Goal: Task Accomplishment & Management: Complete application form

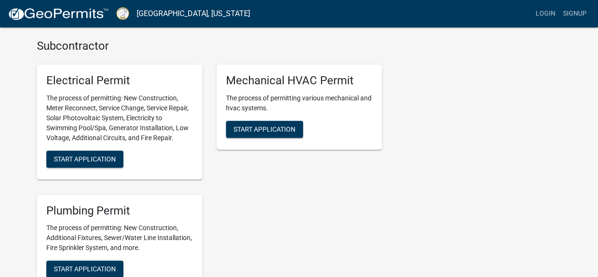
scroll to position [427, 0]
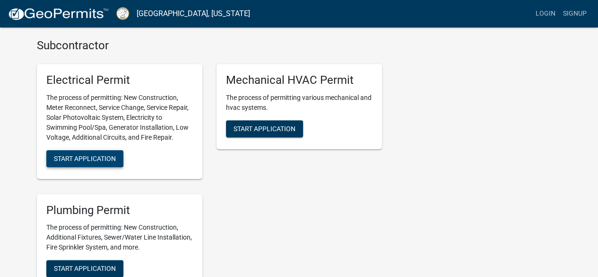
click at [104, 158] on span "Start Application" at bounding box center [85, 158] width 62 height 8
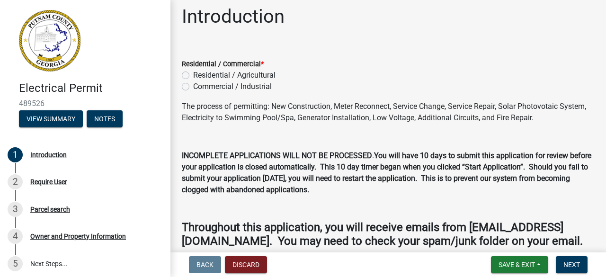
scroll to position [7, 0]
click at [193, 75] on label "Residential / Agricultural" at bounding box center [234, 74] width 82 height 11
click at [193, 75] on input "Residential / Agricultural" at bounding box center [196, 72] width 6 height 6
radio input "true"
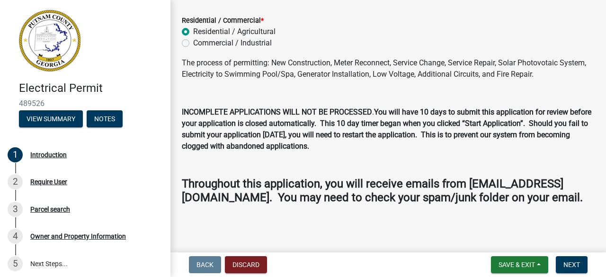
scroll to position [63, 0]
click at [400, 139] on div "The process of permitting: New Construction, Meter Reconnect, Service Change, S…" at bounding box center [388, 130] width 413 height 147
click at [570, 261] on span "Next" at bounding box center [571, 265] width 17 height 8
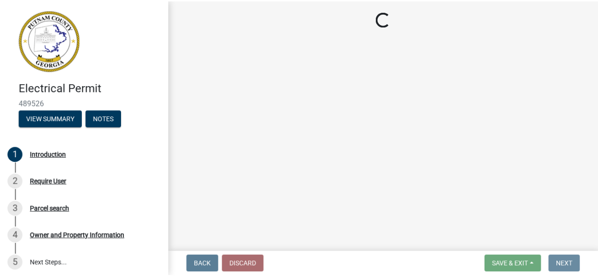
scroll to position [0, 0]
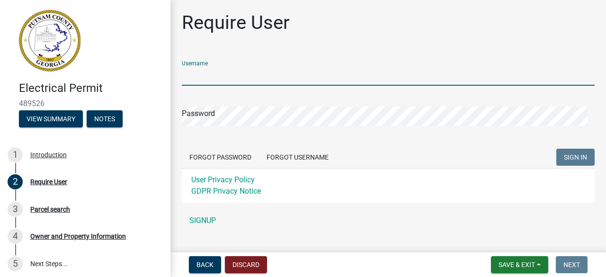
click at [228, 73] on input "Username" at bounding box center [388, 75] width 413 height 19
type input "[PERSON_NAME].may"
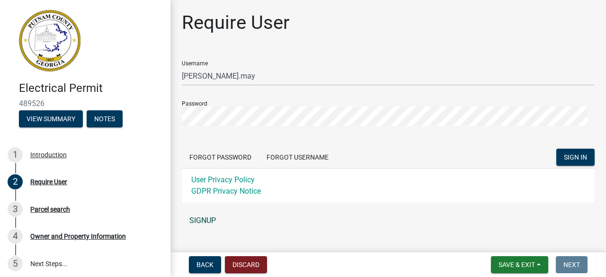
click at [210, 218] on link "SIGNUP" at bounding box center [388, 220] width 413 height 19
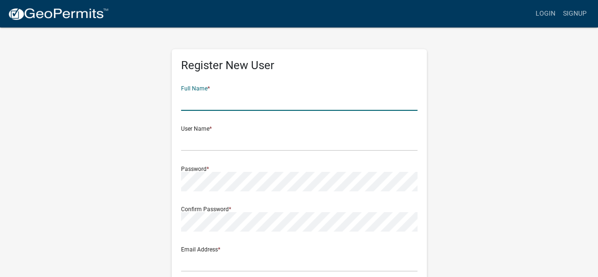
click at [213, 97] on input "text" at bounding box center [299, 100] width 237 height 19
type input "[PERSON_NAME]"
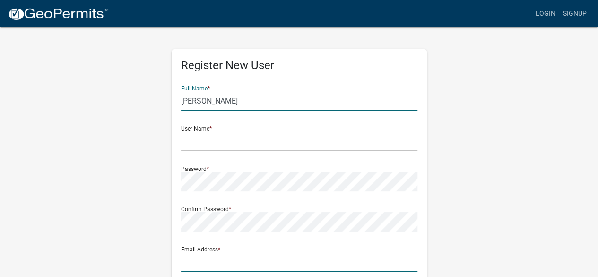
type input "[EMAIL_ADDRESS][DOMAIN_NAME]"
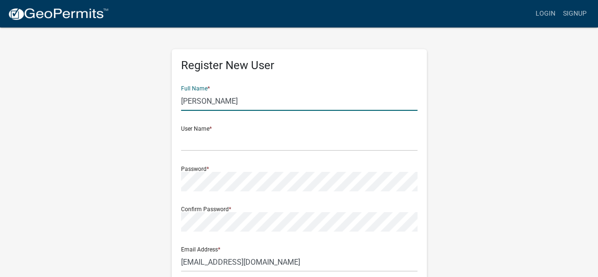
type input "[STREET_ADDRESS]"
type input "Eatonton"
type input "GA"
type input "31024"
type input "2298864350"
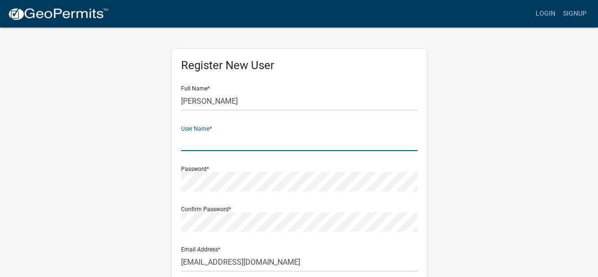
click at [219, 141] on input "text" at bounding box center [299, 141] width 237 height 19
type input "[PERSON_NAME].may"
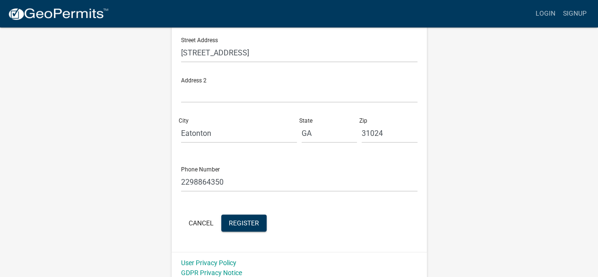
scroll to position [255, 0]
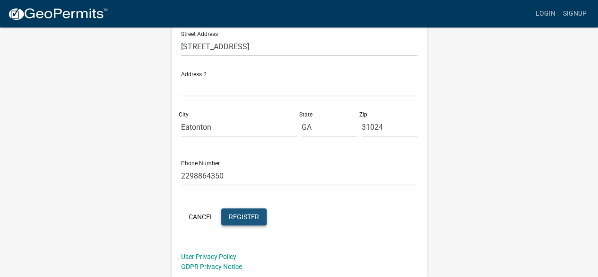
click at [245, 214] on span "Register" at bounding box center [244, 216] width 30 height 8
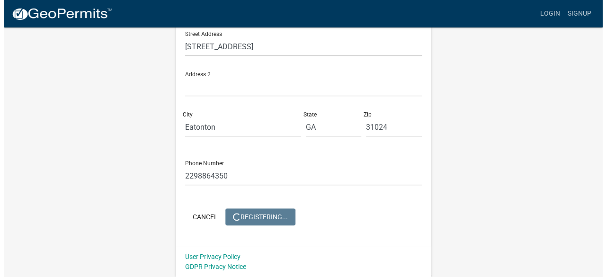
scroll to position [0, 0]
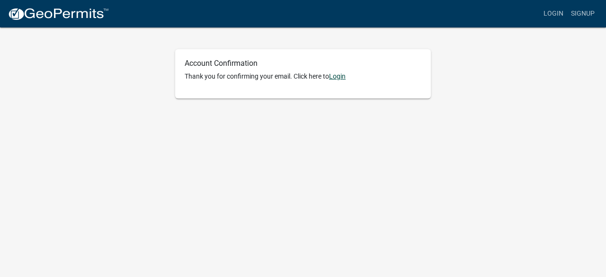
click at [343, 77] on link "Login" at bounding box center [337, 76] width 17 height 8
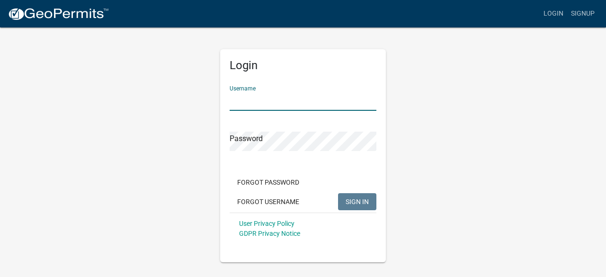
click at [261, 103] on input "Username" at bounding box center [302, 100] width 147 height 19
type input "[PERSON_NAME].may"
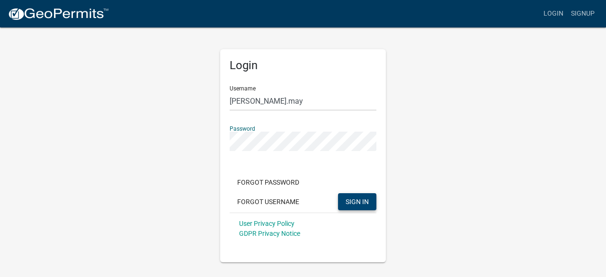
click at [357, 199] on span "SIGN IN" at bounding box center [356, 201] width 23 height 8
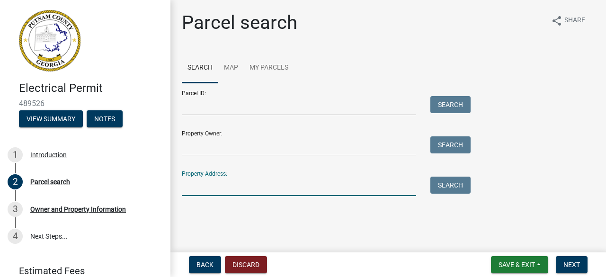
click at [224, 187] on input "Property Address:" at bounding box center [299, 185] width 234 height 19
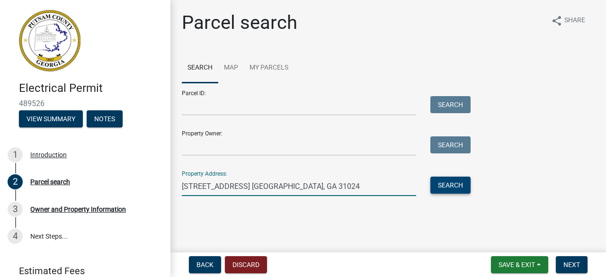
type input "114 Little Riverview Rd. Eatonton, GA 31024"
click at [453, 184] on button "Search" at bounding box center [450, 184] width 40 height 17
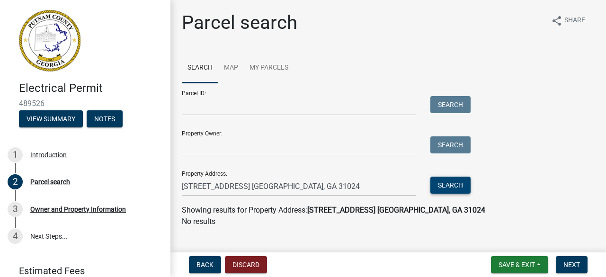
scroll to position [16, 0]
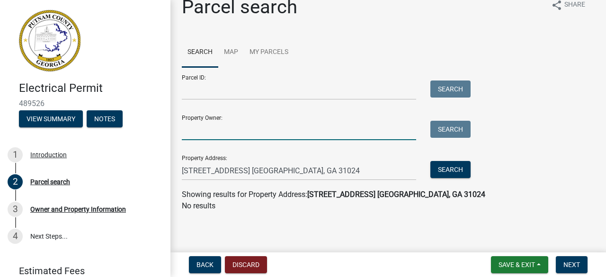
click at [247, 137] on input "Property Owner:" at bounding box center [299, 130] width 234 height 19
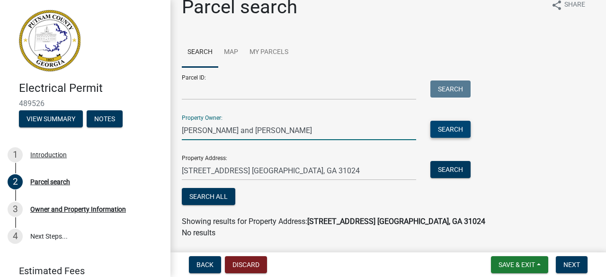
type input "Mike and DeeAnna May"
click at [448, 129] on button "Search" at bounding box center [450, 129] width 40 height 17
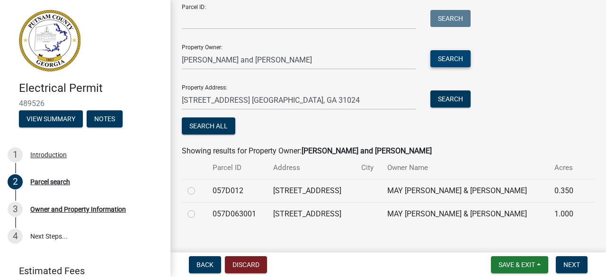
scroll to position [99, 0]
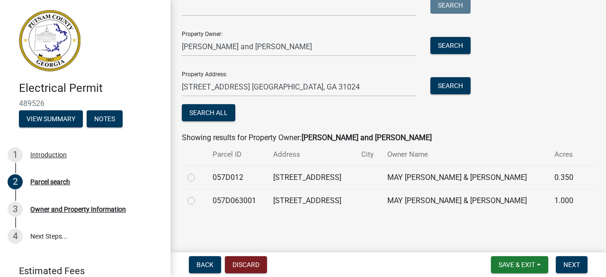
click at [199, 195] on label at bounding box center [199, 195] width 0 height 0
click at [199, 199] on input "radio" at bounding box center [202, 198] width 6 height 6
radio input "true"
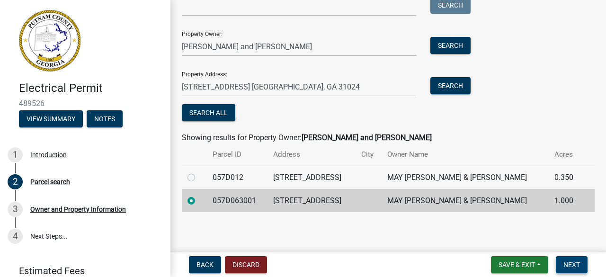
click at [577, 266] on span "Next" at bounding box center [571, 265] width 17 height 8
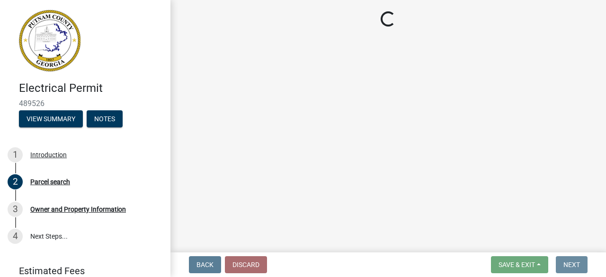
scroll to position [0, 0]
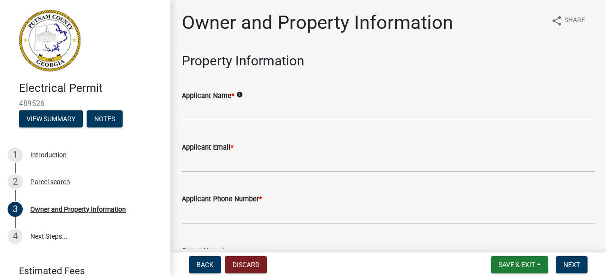
click at [232, 121] on wm-data-entity-input "Applicant Name * info" at bounding box center [388, 103] width 413 height 52
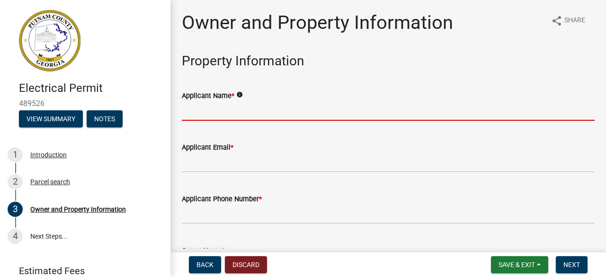
click at [230, 115] on input "Applicant Name *" at bounding box center [388, 110] width 413 height 19
type input "[PERSON_NAME]"
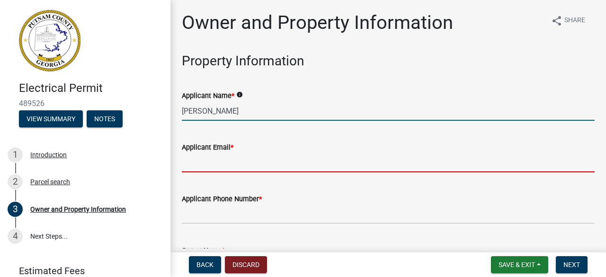
type input "[EMAIL_ADDRESS][DOMAIN_NAME]"
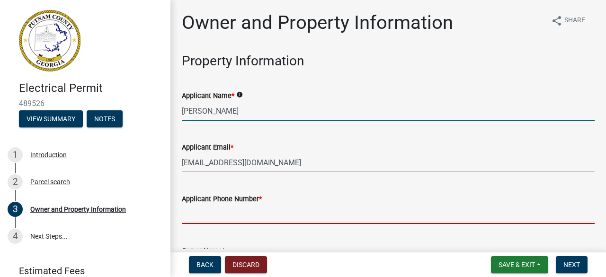
type input "2298864350"
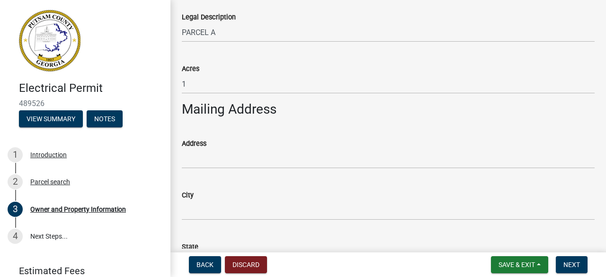
scroll to position [500, 0]
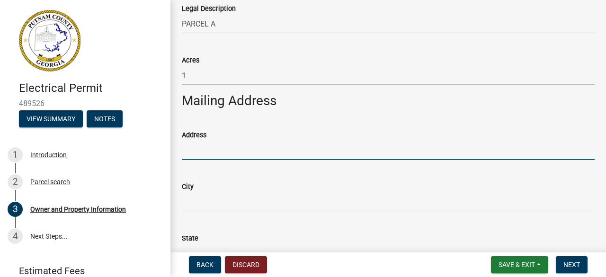
click at [190, 152] on input "Address" at bounding box center [388, 150] width 413 height 19
type input "[STREET_ADDRESS]"
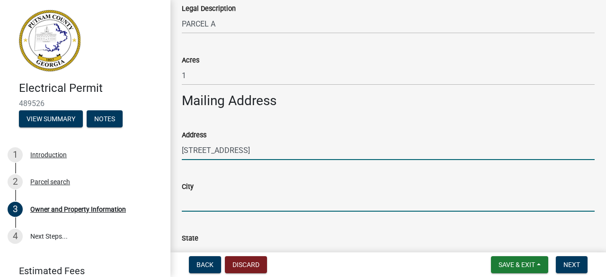
type input "Eatonton"
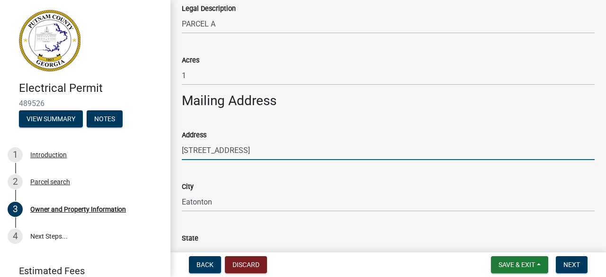
type input "GA"
type input "31024"
type input "[PERSON_NAME]"
type input "2298864350"
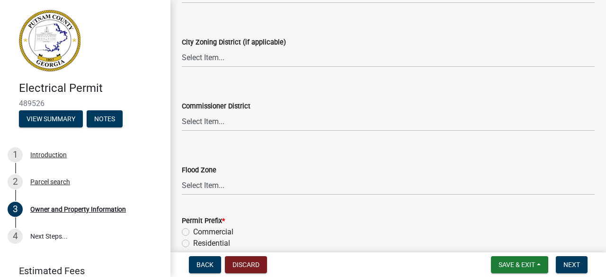
scroll to position [1805, 0]
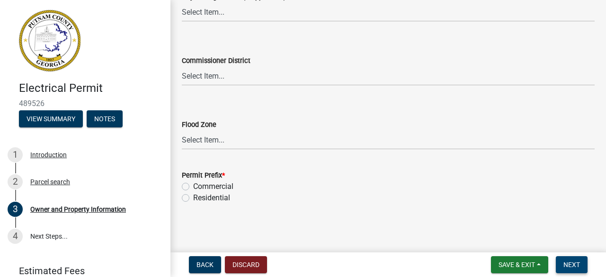
click at [581, 263] on button "Next" at bounding box center [571, 264] width 32 height 17
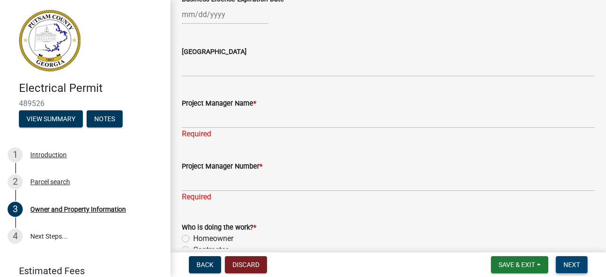
scroll to position [1478, 0]
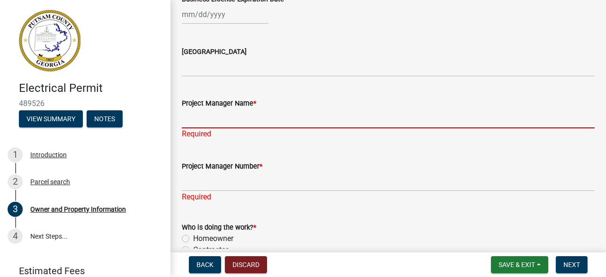
click at [199, 123] on input "Project Manager Name *" at bounding box center [388, 118] width 413 height 19
type input "[PERSON_NAME]"
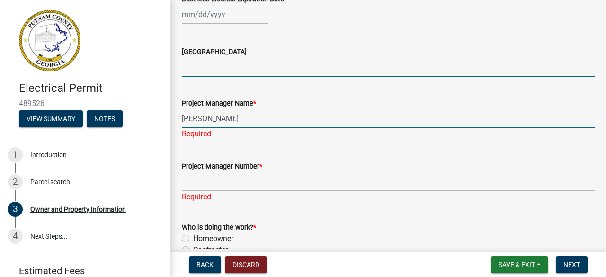
type input "GA"
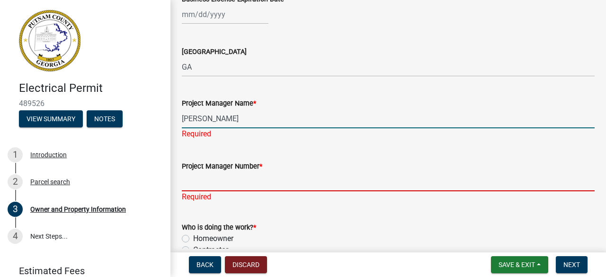
type input "2298864350"
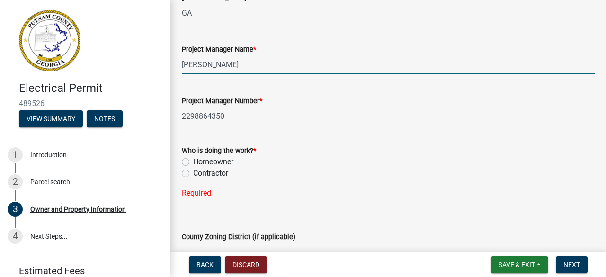
scroll to position [1532, 0]
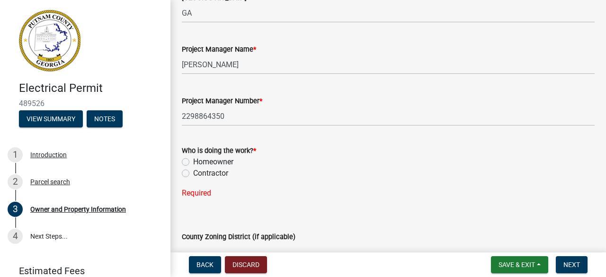
click at [193, 159] on label "Homeowner" at bounding box center [213, 161] width 40 height 11
click at [193, 159] on input "Homeowner" at bounding box center [196, 159] width 6 height 6
radio input "true"
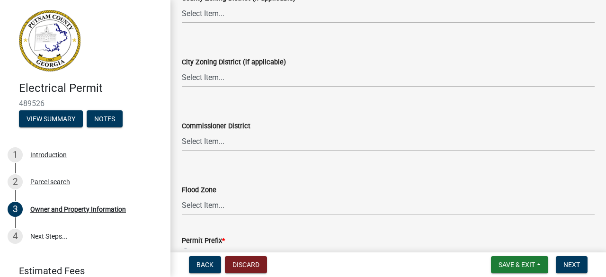
scroll to position [1836, 0]
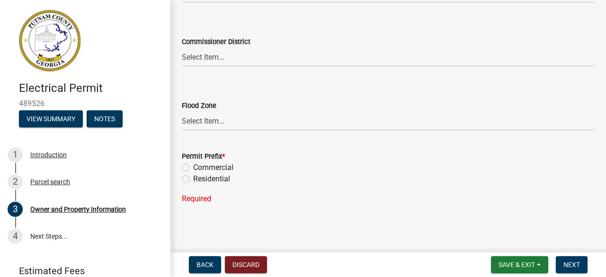
click at [193, 181] on label "Residential" at bounding box center [211, 178] width 37 height 11
click at [193, 179] on input "Residential" at bounding box center [196, 176] width 6 height 6
radio input "true"
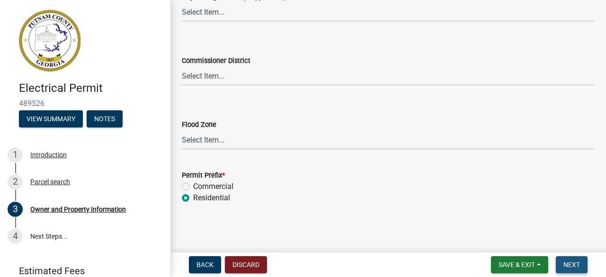
click at [563, 266] on span "Next" at bounding box center [571, 265] width 17 height 8
click at [565, 262] on span "Next" at bounding box center [571, 265] width 17 height 8
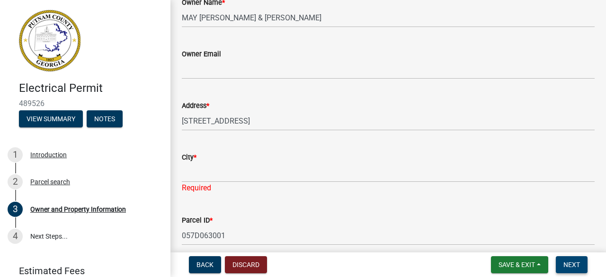
scroll to position [247, 0]
click at [222, 185] on div "Required" at bounding box center [388, 188] width 413 height 11
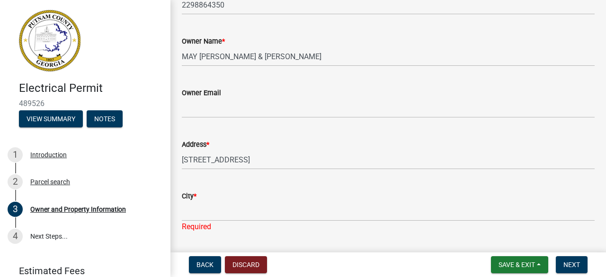
scroll to position [208, 0]
click at [197, 222] on div "Required" at bounding box center [388, 227] width 413 height 11
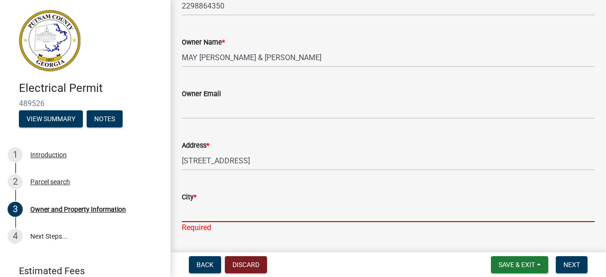
click at [198, 216] on input "City *" at bounding box center [388, 211] width 413 height 19
type input "Eatonton"
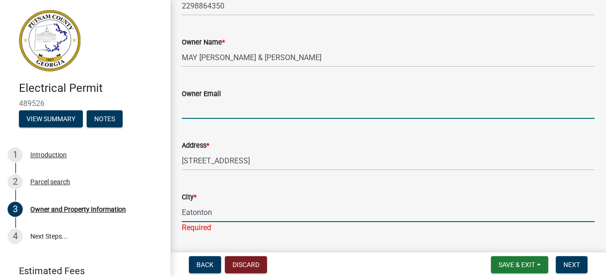
type input "[EMAIL_ADDRESS][DOMAIN_NAME]"
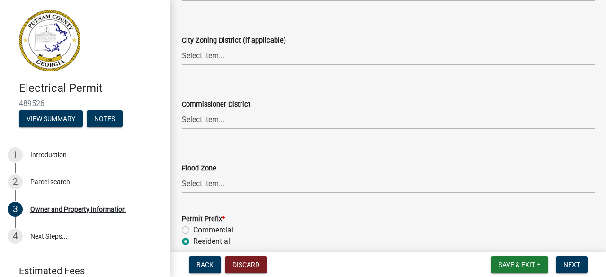
scroll to position [1805, 0]
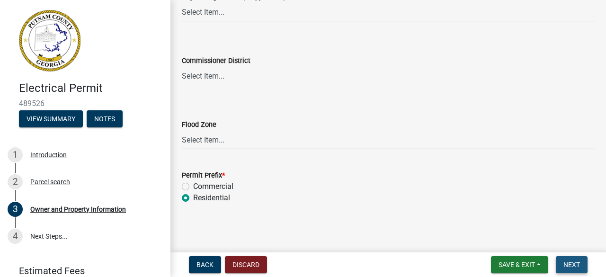
click at [575, 270] on button "Next" at bounding box center [571, 264] width 32 height 17
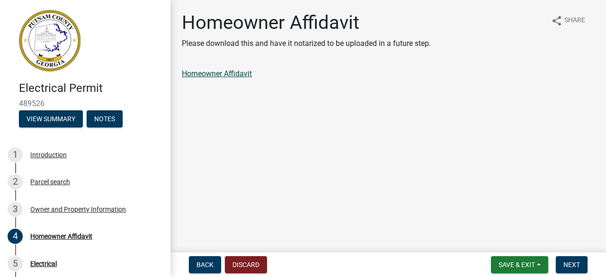
click at [226, 74] on link "Homeowner Affidavit" at bounding box center [217, 73] width 70 height 9
click at [576, 264] on span "Next" at bounding box center [571, 265] width 17 height 8
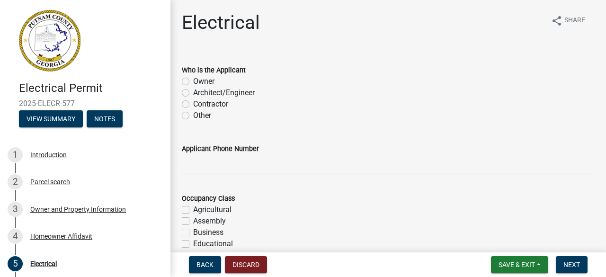
click at [193, 81] on label "Owner" at bounding box center [203, 81] width 21 height 11
click at [193, 81] on input "Owner" at bounding box center [196, 79] width 6 height 6
radio input "true"
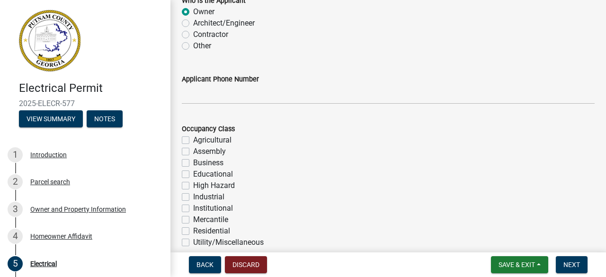
scroll to position [70, 0]
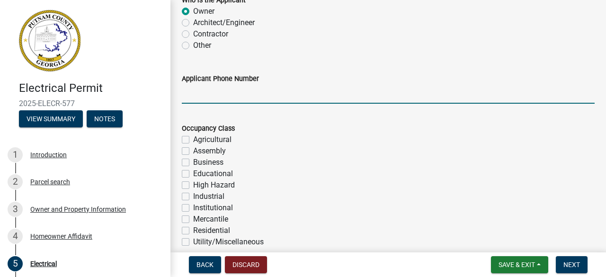
click at [234, 100] on input "Applicant Phone Number" at bounding box center [388, 93] width 413 height 19
type input "2298864350"
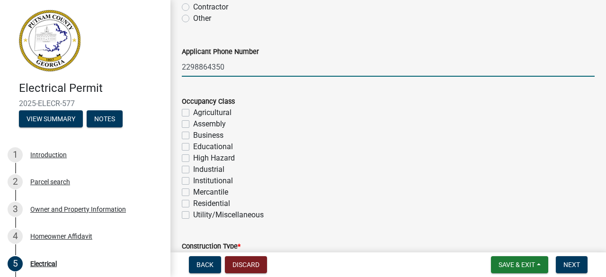
scroll to position [98, 0]
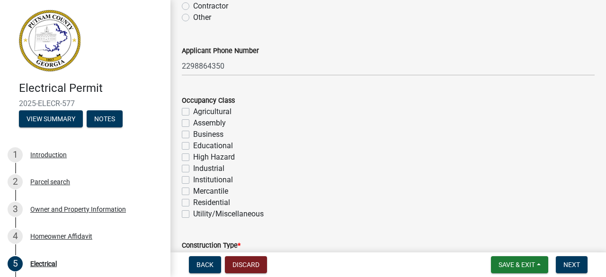
click at [193, 200] on label "Residential" at bounding box center [211, 202] width 37 height 11
click at [193, 200] on input "Residential" at bounding box center [196, 200] width 6 height 6
checkbox input "true"
checkbox input "false"
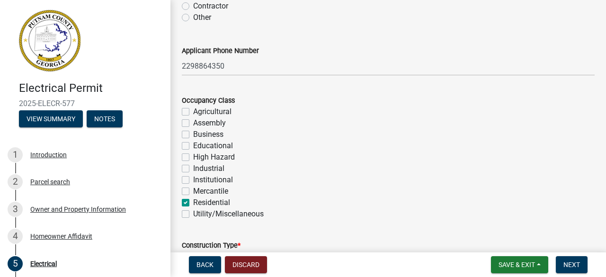
checkbox input "false"
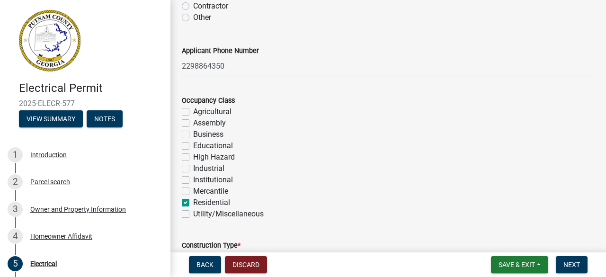
checkbox input "false"
checkbox input "true"
click at [193, 212] on label "Utility/Miscellaneous" at bounding box center [228, 213] width 70 height 11
click at [193, 212] on input "Utility/Miscellaneous" at bounding box center [196, 211] width 6 height 6
checkbox input "true"
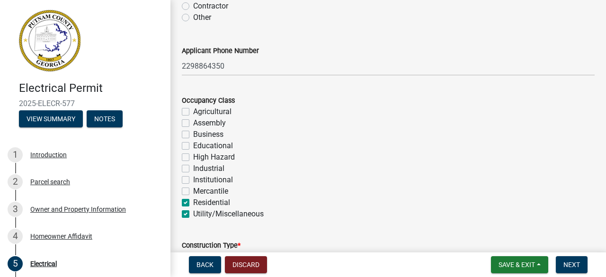
checkbox input "false"
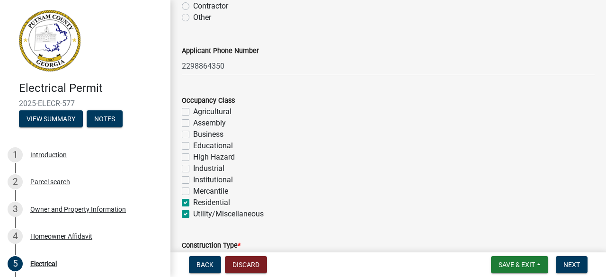
checkbox input "false"
checkbox input "true"
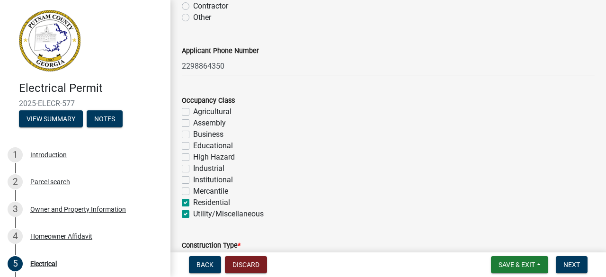
click at [193, 203] on label "Residential" at bounding box center [211, 202] width 37 height 11
click at [193, 203] on input "Residential" at bounding box center [196, 200] width 6 height 6
checkbox input "false"
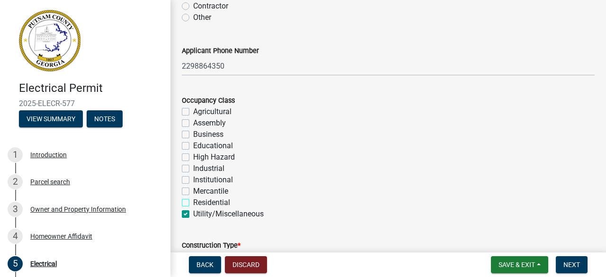
checkbox input "false"
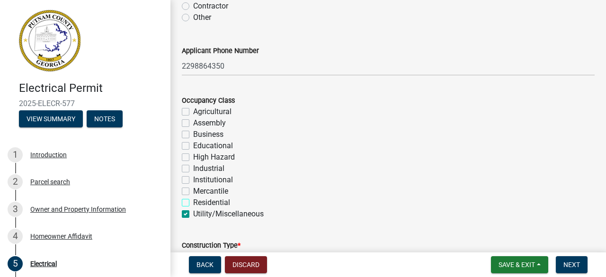
checkbox input "false"
checkbox input "true"
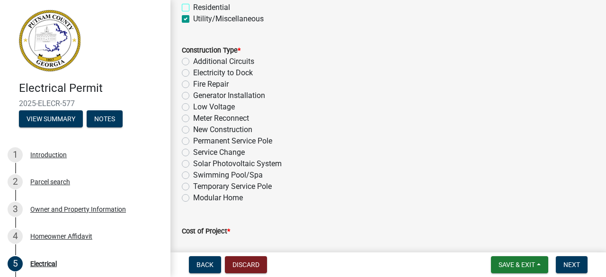
scroll to position [293, 0]
click at [193, 185] on label "Temporary Service Pole" at bounding box center [232, 185] width 79 height 11
click at [193, 185] on input "Temporary Service Pole" at bounding box center [196, 183] width 6 height 6
radio input "true"
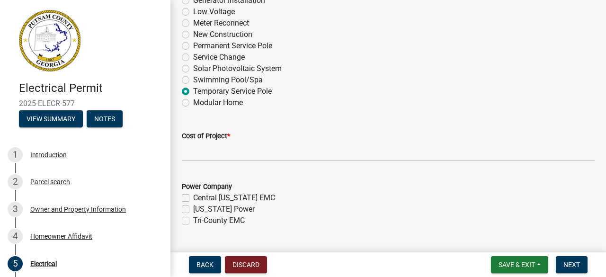
scroll to position [392, 0]
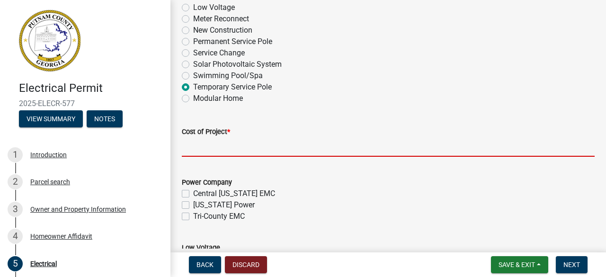
click at [204, 153] on input "text" at bounding box center [388, 146] width 413 height 19
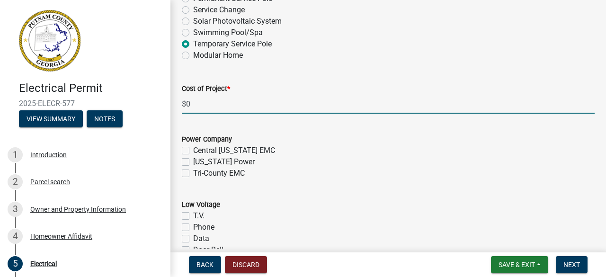
scroll to position [439, 0]
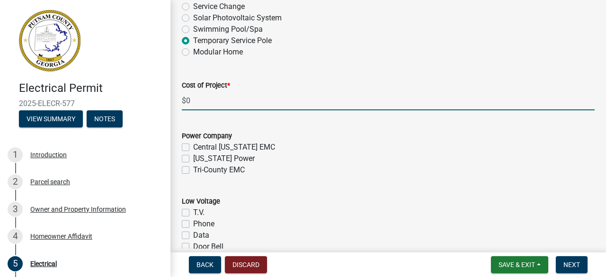
type input "0"
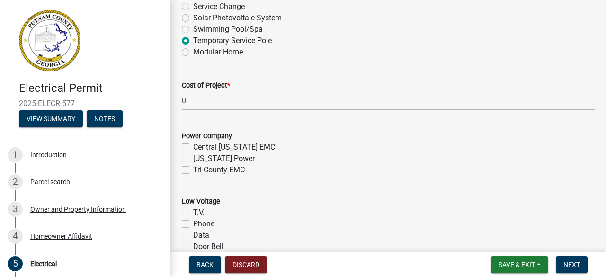
click at [193, 171] on label "Tri-County EMC" at bounding box center [219, 169] width 52 height 11
click at [193, 170] on input "Tri-County EMC" at bounding box center [196, 167] width 6 height 6
checkbox input "true"
checkbox input "false"
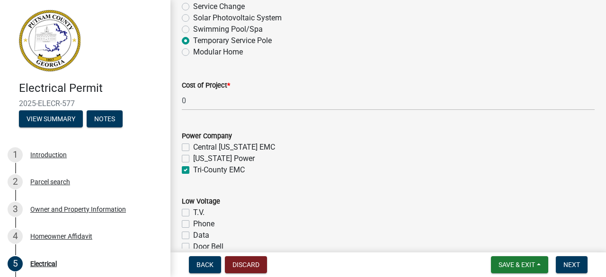
checkbox input "true"
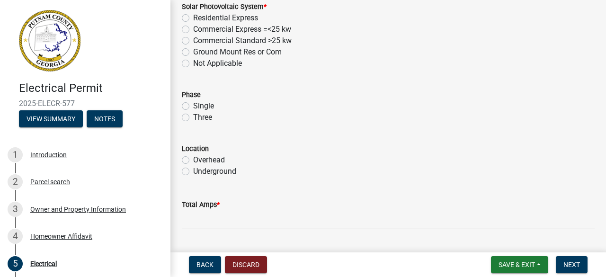
scroll to position [767, 0]
click at [193, 156] on label "Overhead" at bounding box center [209, 158] width 32 height 11
click at [193, 156] on input "Overhead" at bounding box center [196, 156] width 6 height 6
radio input "true"
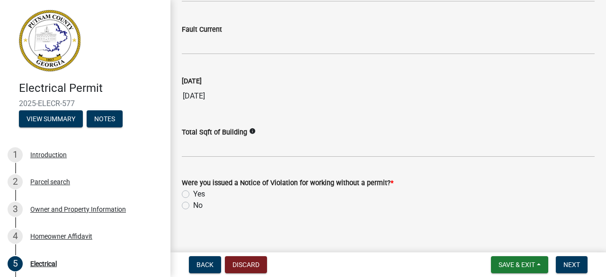
scroll to position [1047, 0]
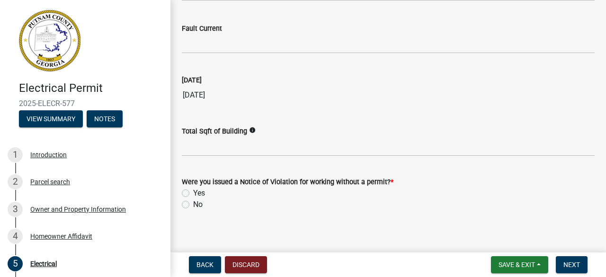
click at [193, 201] on label "No" at bounding box center [197, 204] width 9 height 11
click at [193, 201] on input "No" at bounding box center [196, 202] width 6 height 6
radio input "true"
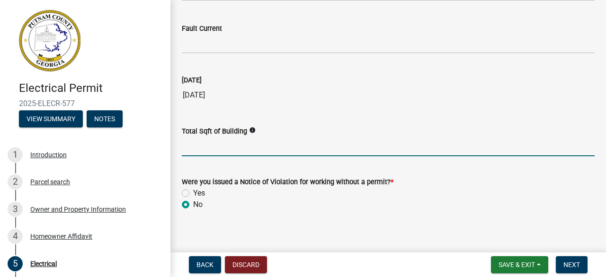
click at [193, 156] on input "text" at bounding box center [388, 146] width 413 height 19
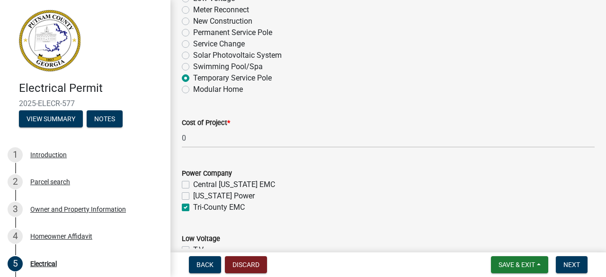
scroll to position [402, 0]
type input "0"
click at [300, 175] on div "Power Company" at bounding box center [388, 172] width 413 height 11
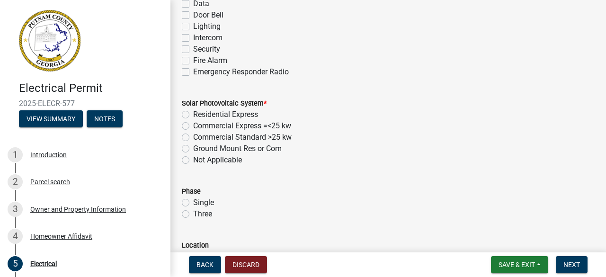
scroll to position [671, 0]
click at [193, 159] on label "Not Applicable" at bounding box center [217, 158] width 49 height 11
click at [193, 159] on input "Not Applicable" at bounding box center [196, 156] width 6 height 6
radio input "true"
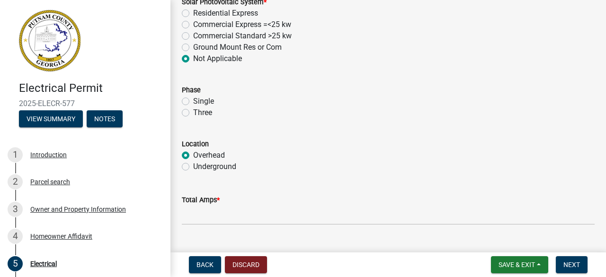
scroll to position [777, 0]
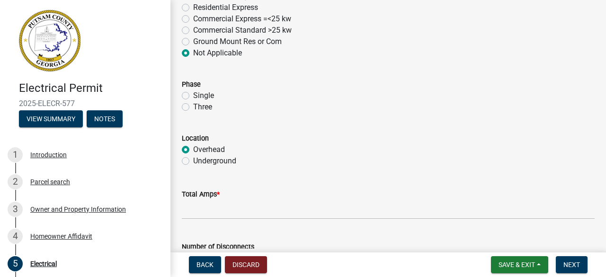
click at [193, 97] on label "Single" at bounding box center [203, 95] width 21 height 11
click at [193, 96] on input "Single" at bounding box center [196, 93] width 6 height 6
radio input "true"
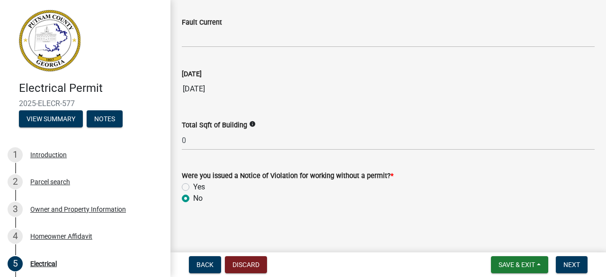
scroll to position [1054, 0]
click at [572, 263] on span "Next" at bounding box center [571, 265] width 17 height 8
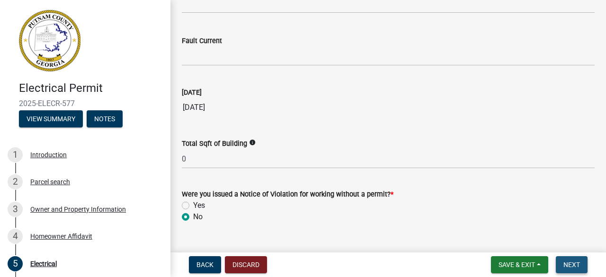
scroll to position [1073, 0]
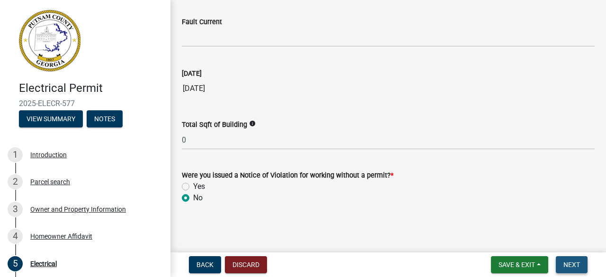
click at [571, 263] on span "Next" at bounding box center [571, 265] width 17 height 8
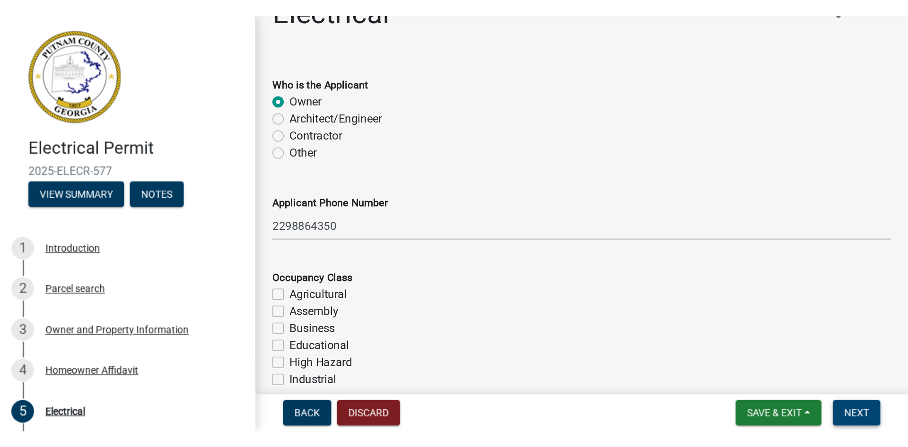
scroll to position [0, 0]
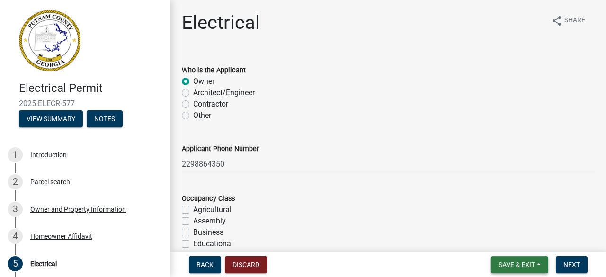
click at [512, 259] on button "Save & Exit" at bounding box center [519, 264] width 57 height 17
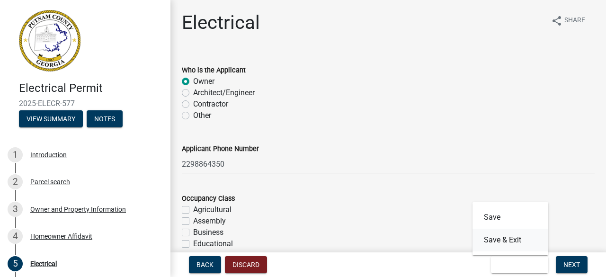
click at [512, 240] on button "Save & Exit" at bounding box center [510, 240] width 76 height 23
